Goal: Check status

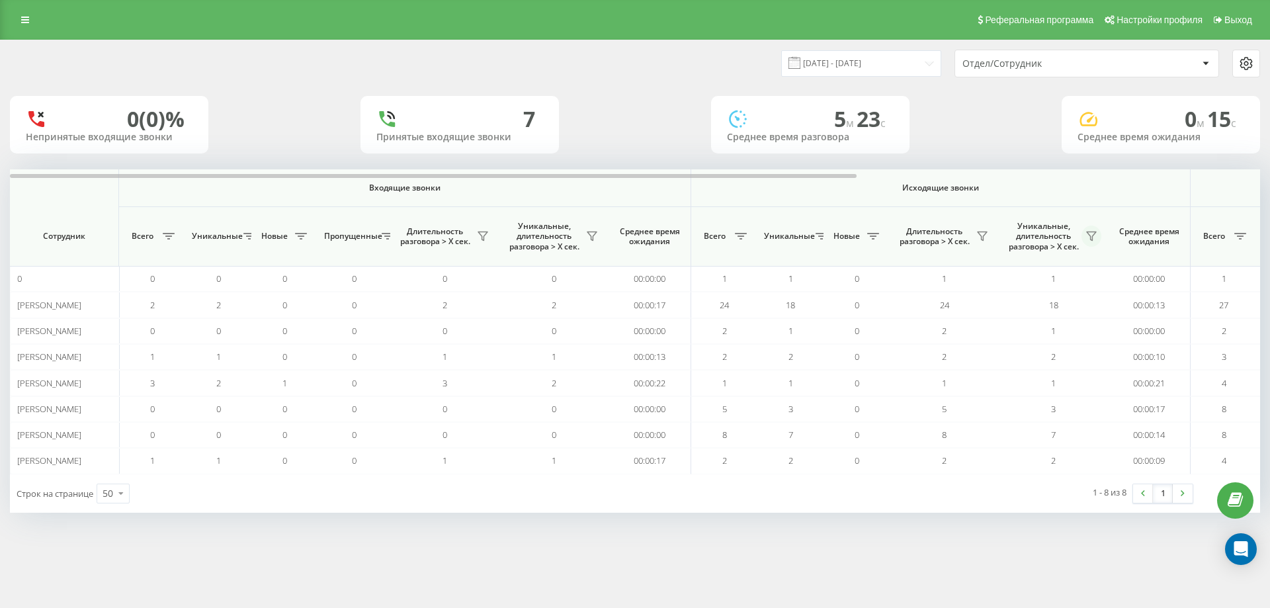
click at [1097, 234] on icon at bounding box center [1091, 236] width 11 height 11
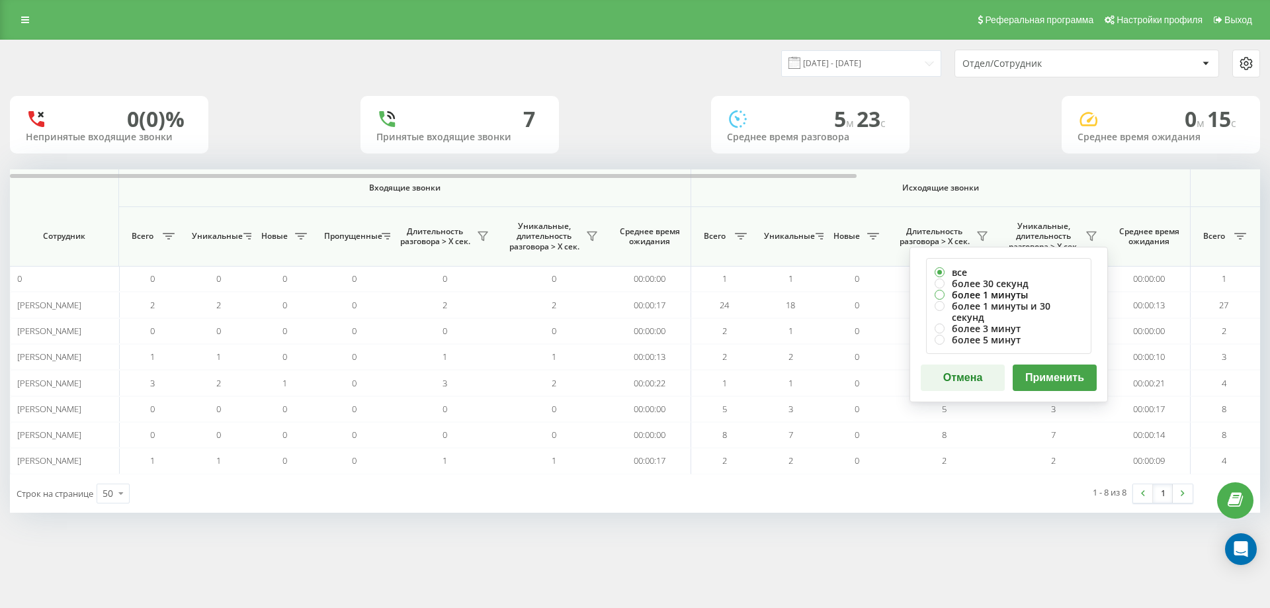
click at [1015, 297] on label "более 1 минуты" at bounding box center [1009, 294] width 148 height 11
radio input "true"
click at [1050, 367] on button "Применить" at bounding box center [1055, 378] width 84 height 26
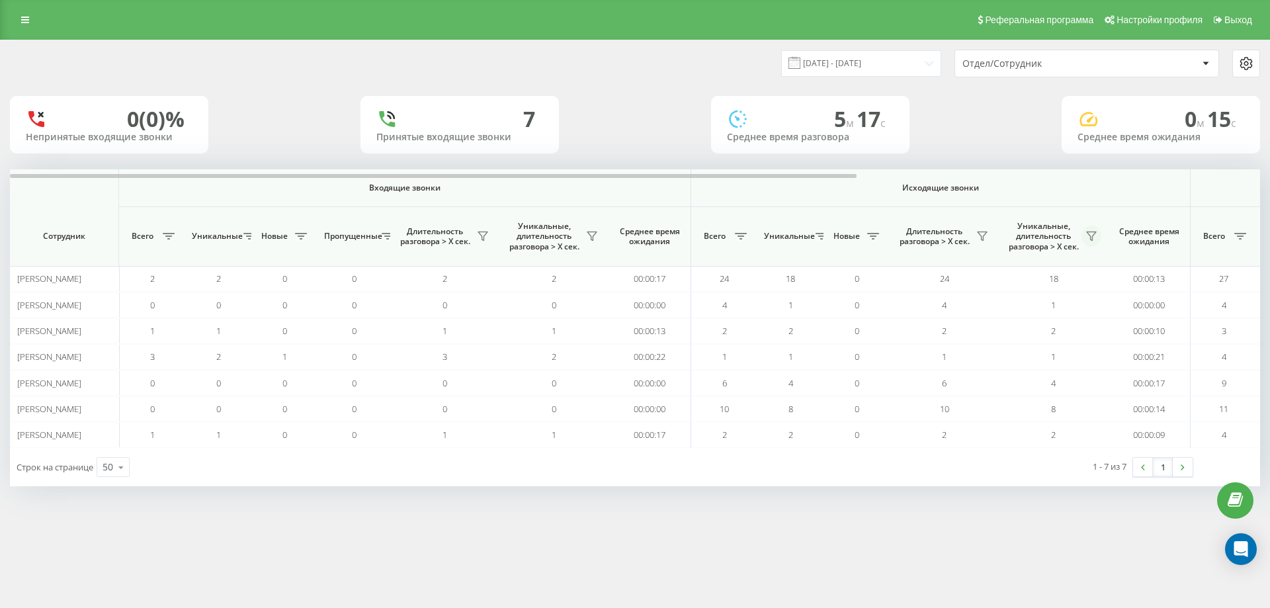
click at [1091, 234] on icon at bounding box center [1091, 236] width 11 height 11
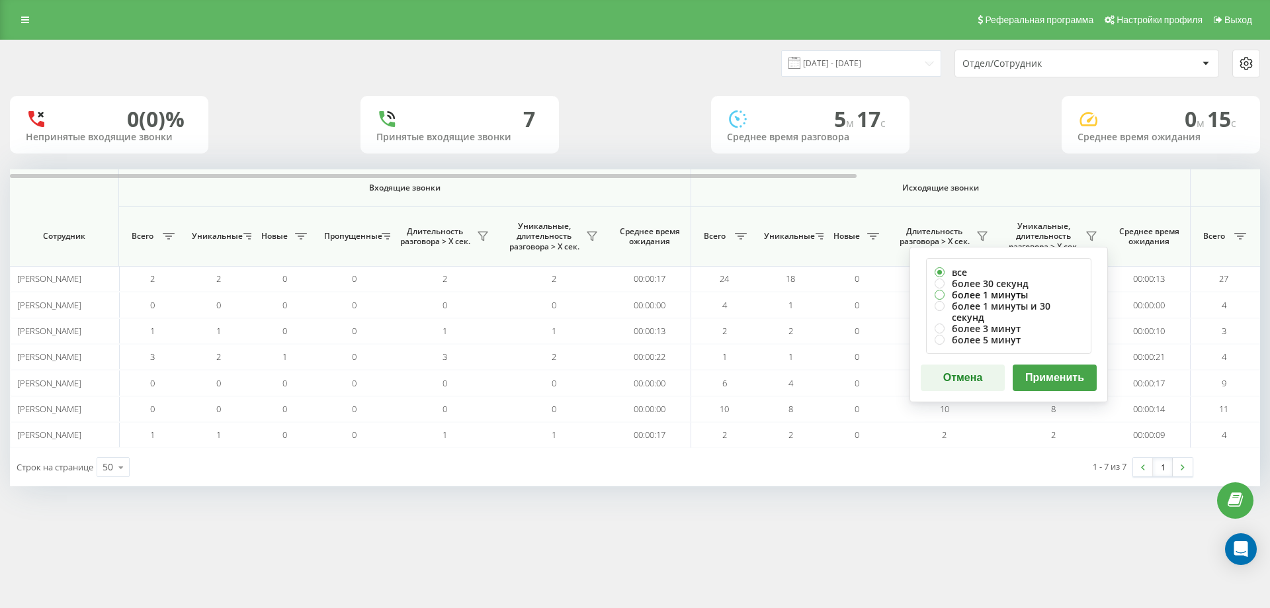
click at [1019, 293] on label "более 1 минуты" at bounding box center [1009, 294] width 148 height 11
radio input "true"
click at [1046, 365] on button "Применить" at bounding box center [1055, 378] width 84 height 26
